Goal: Task Accomplishment & Management: Manage account settings

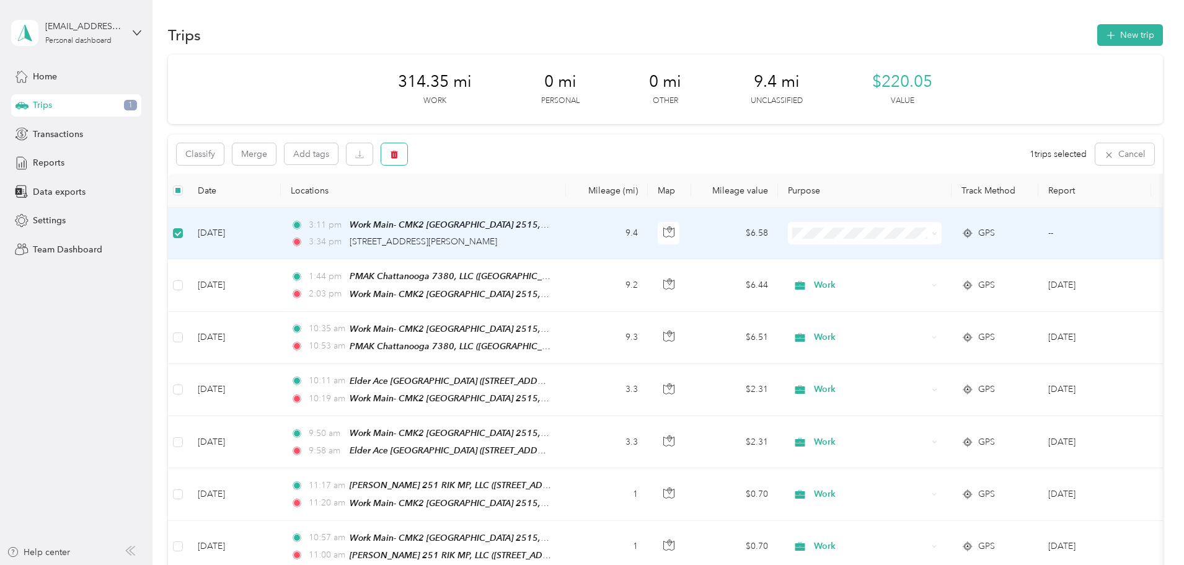
click at [407, 161] on button "button" at bounding box center [394, 154] width 26 height 22
click at [564, 203] on button "Yes" at bounding box center [569, 206] width 24 height 20
